Goal: Information Seeking & Learning: Learn about a topic

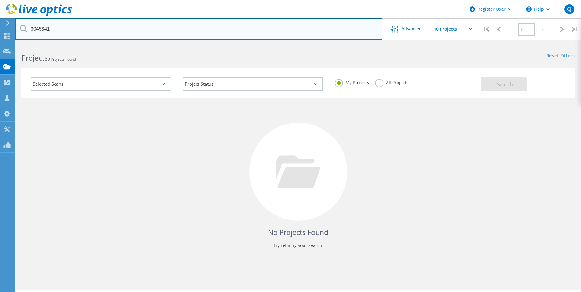
drag, startPoint x: 44, startPoint y: 28, endPoint x: 3, endPoint y: 25, distance: 41.1
click at [14, 44] on div "Register User \n Help Explore Helpful Articles Contact Support CJ Dell User [PE…" at bounding box center [290, 176] width 581 height 265
drag, startPoint x: 61, startPoint y: 32, endPoint x: 12, endPoint y: 29, distance: 48.8
click at [12, 44] on div "Register User \n Help Explore Helpful Articles Contact Support CJ Dell User Che…" at bounding box center [290, 176] width 581 height 265
drag, startPoint x: 83, startPoint y: 32, endPoint x: 19, endPoint y: 25, distance: 63.9
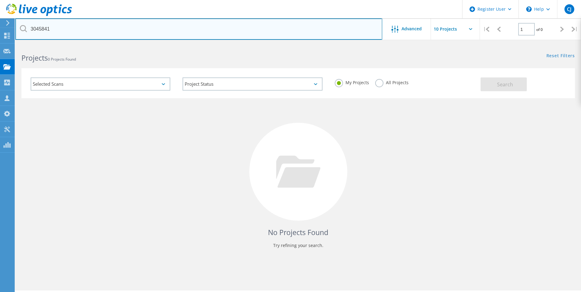
click at [19, 25] on input "3045841" at bounding box center [198, 28] width 367 height 21
paste input "08822663"
type input "08822663"
click at [20, 25] on input "08822663" at bounding box center [198, 28] width 367 height 21
drag, startPoint x: 88, startPoint y: 32, endPoint x: 30, endPoint y: 28, distance: 58.6
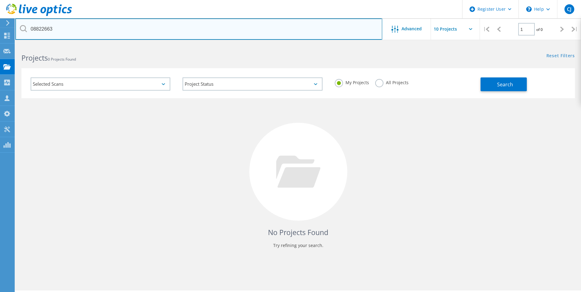
click at [30, 28] on input "08822663" at bounding box center [198, 28] width 367 height 21
click at [82, 34] on input "text" at bounding box center [198, 28] width 367 height 21
paste input "3033078"
type input "3033078"
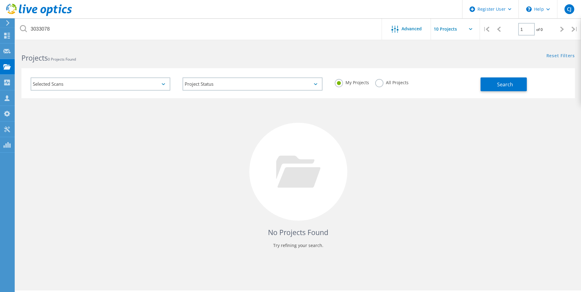
click at [373, 84] on div "My Projects All Projects" at bounding box center [405, 82] width 152 height 23
click at [376, 84] on label "All Projects" at bounding box center [391, 82] width 33 height 6
click at [0, 0] on input "All Projects" at bounding box center [0, 0] width 0 height 0
click at [482, 85] on button "Search" at bounding box center [504, 85] width 46 height 14
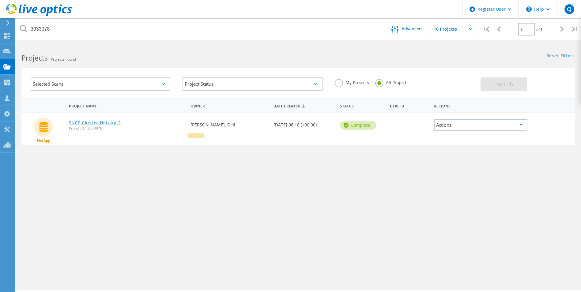
click at [114, 122] on link "SNCF Cluster Netapp 2" at bounding box center [95, 123] width 52 height 4
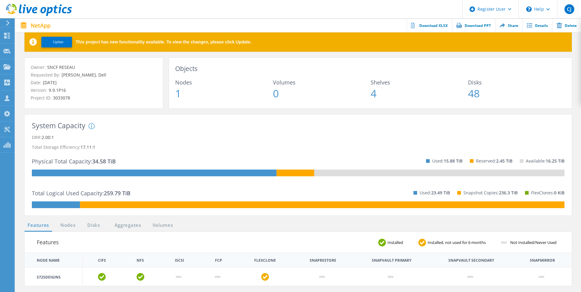
scroll to position [61, 0]
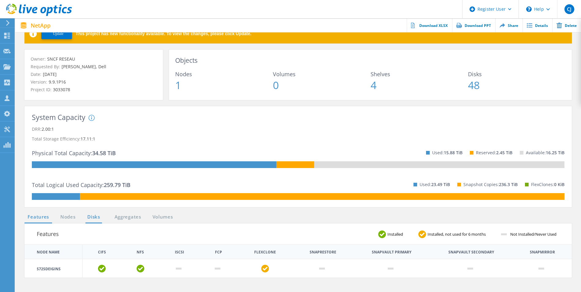
click at [87, 215] on link "Disks" at bounding box center [93, 218] width 17 height 8
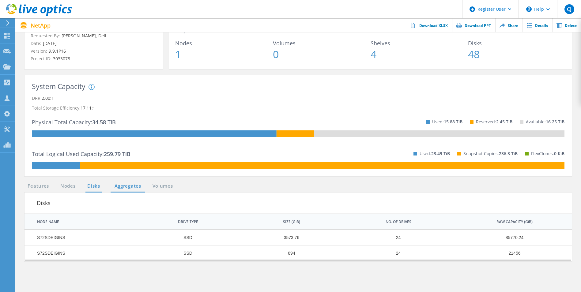
scroll to position [92, 0]
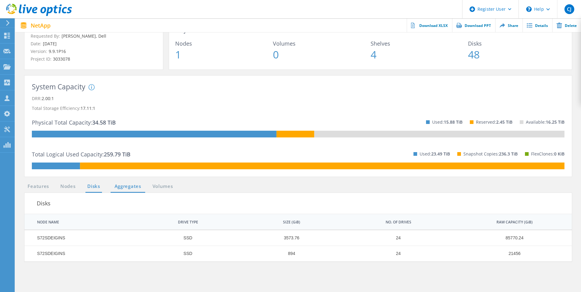
click at [119, 189] on link "Aggregates" at bounding box center [128, 187] width 35 height 8
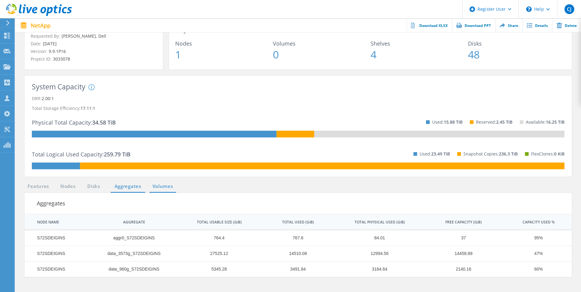
click at [161, 188] on link "Volumes" at bounding box center [162, 187] width 27 height 8
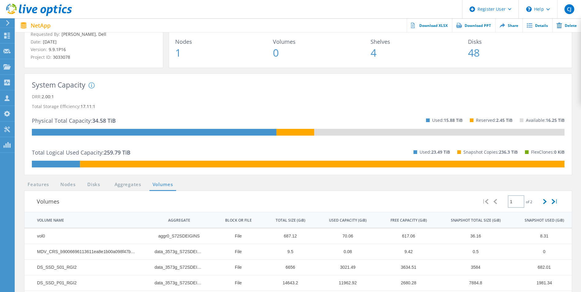
scroll to position [61, 0]
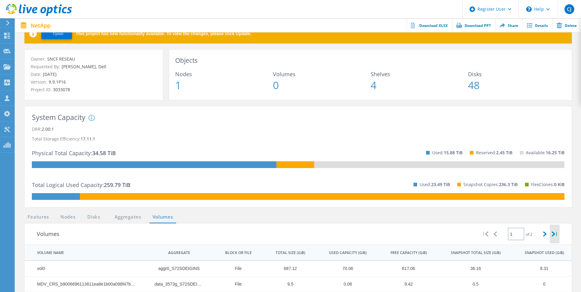
click at [550, 236] on div "|" at bounding box center [555, 234] width 10 height 19
type input "2"
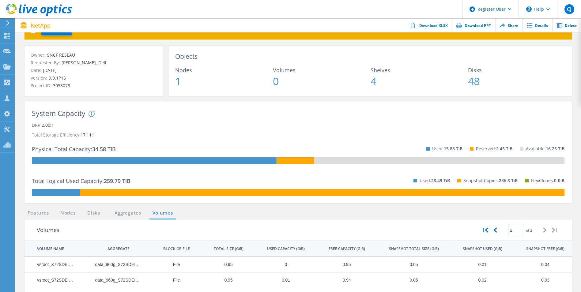
scroll to position [92, 0]
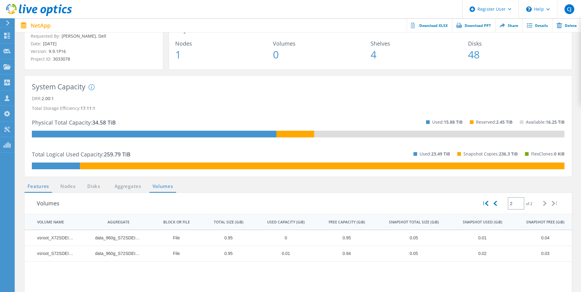
click at [32, 188] on link "Features" at bounding box center [39, 187] width 28 height 8
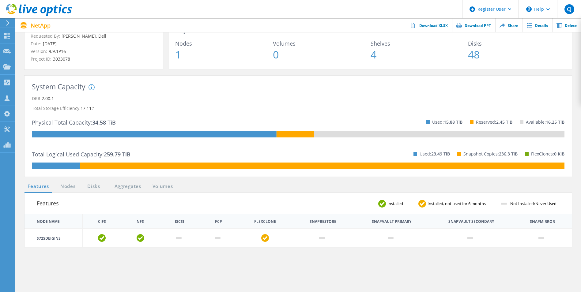
scroll to position [61, 0]
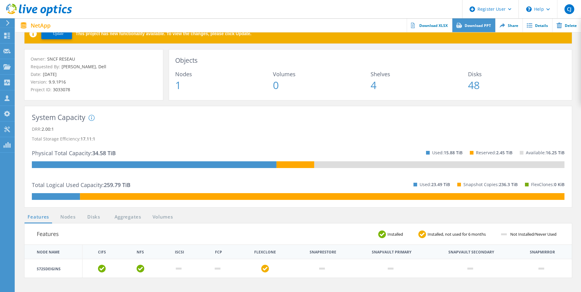
click at [468, 26] on link "Download PPT" at bounding box center [473, 25] width 43 height 14
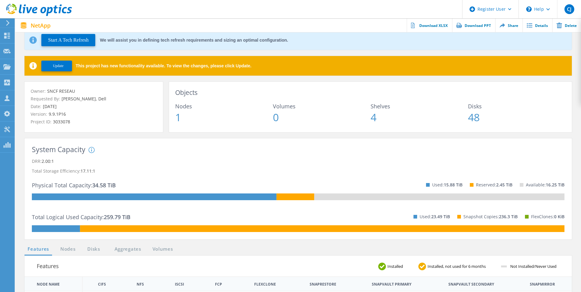
scroll to position [0, 0]
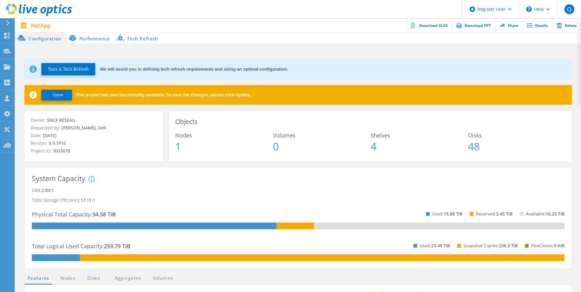
click at [48, 95] on button "Update" at bounding box center [56, 95] width 31 height 11
click at [86, 71] on button "Start A Tech Refresh" at bounding box center [68, 69] width 54 height 12
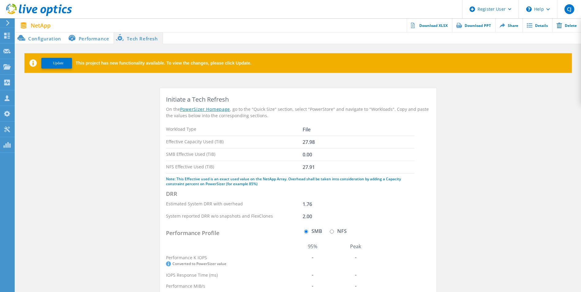
click at [58, 40] on li "Configuration" at bounding box center [40, 38] width 51 height 12
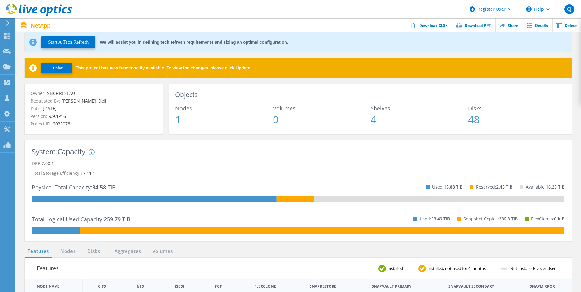
scroll to position [61, 0]
